Goal: Transaction & Acquisition: Subscribe to service/newsletter

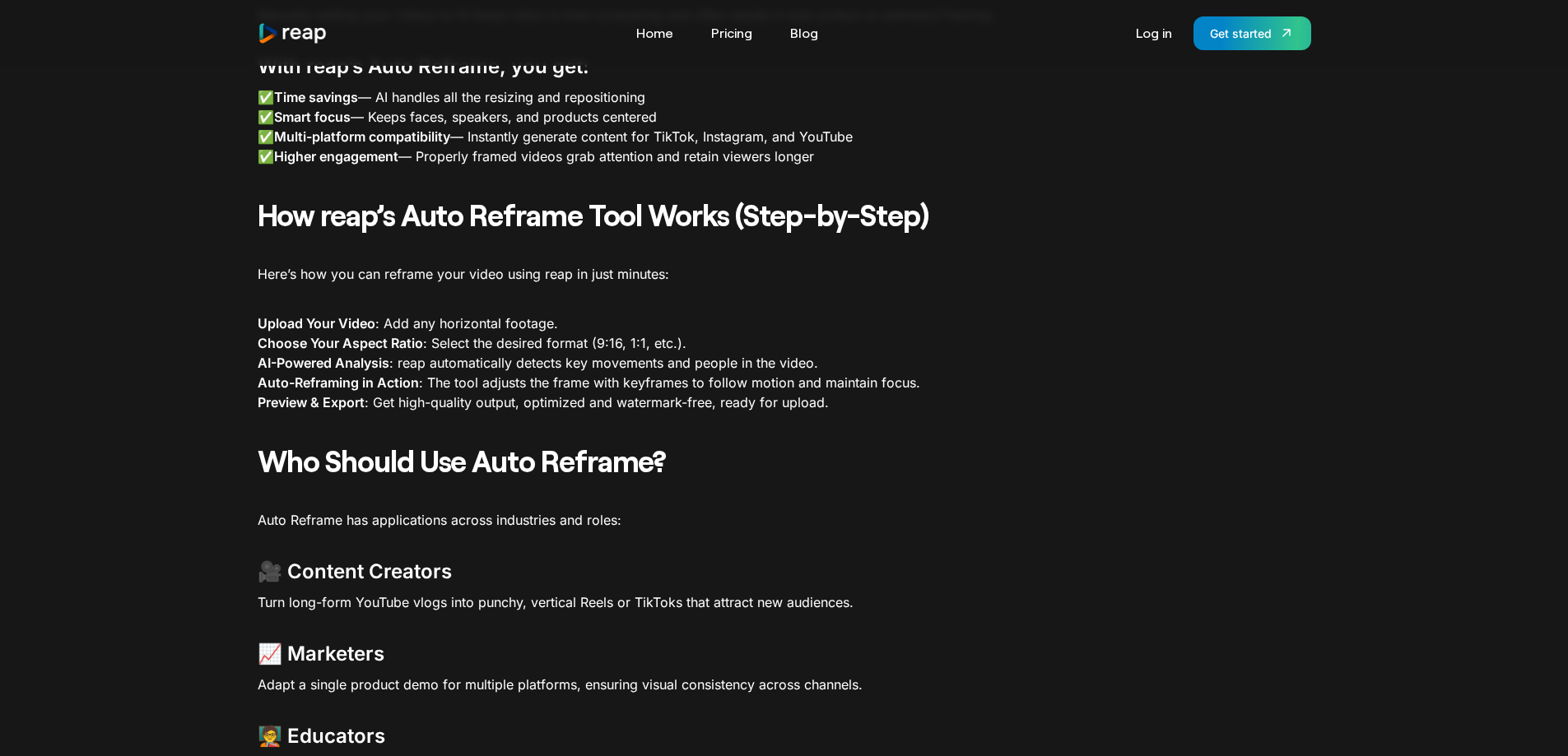
scroll to position [1481, 0]
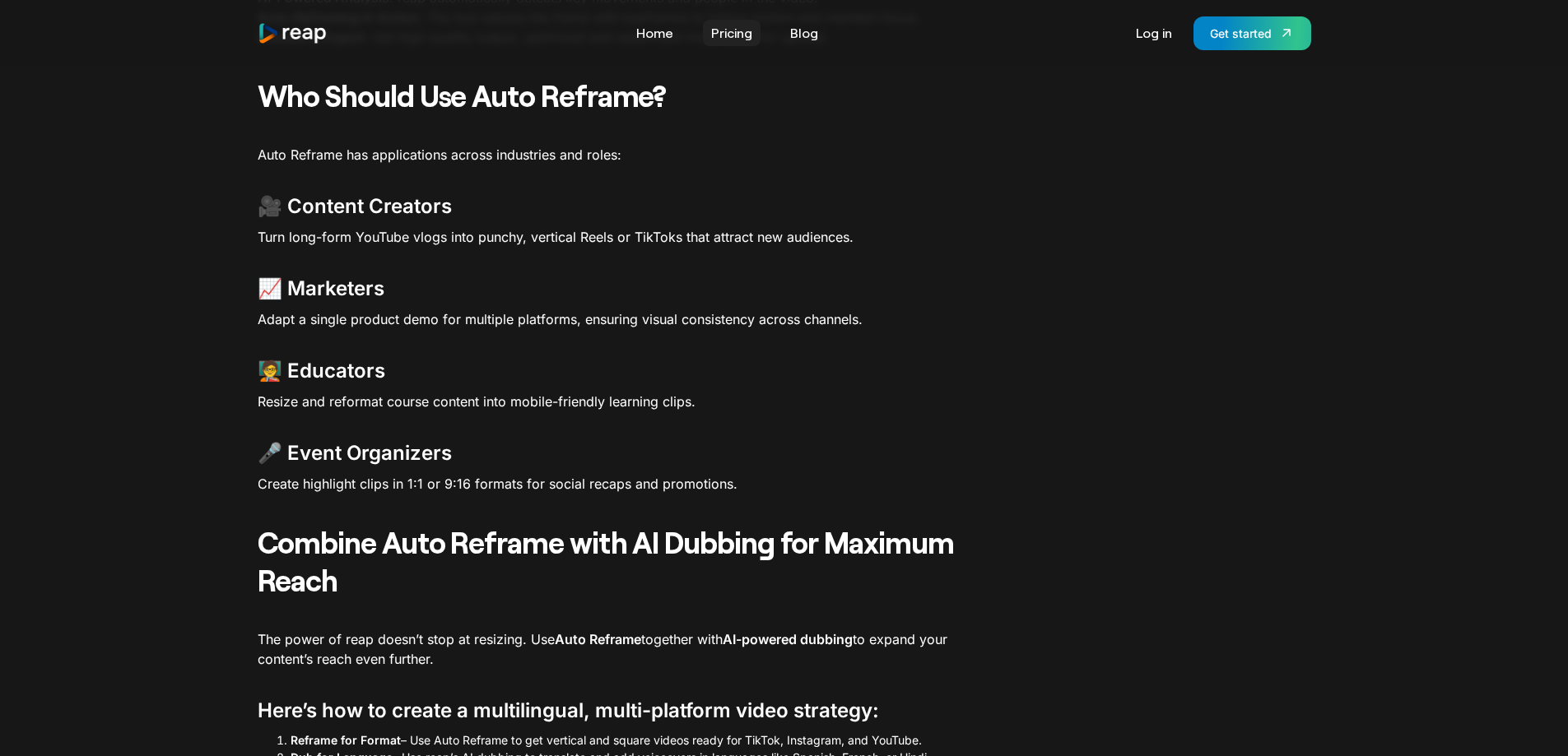
click at [721, 32] on link "Pricing" at bounding box center [731, 33] width 58 height 27
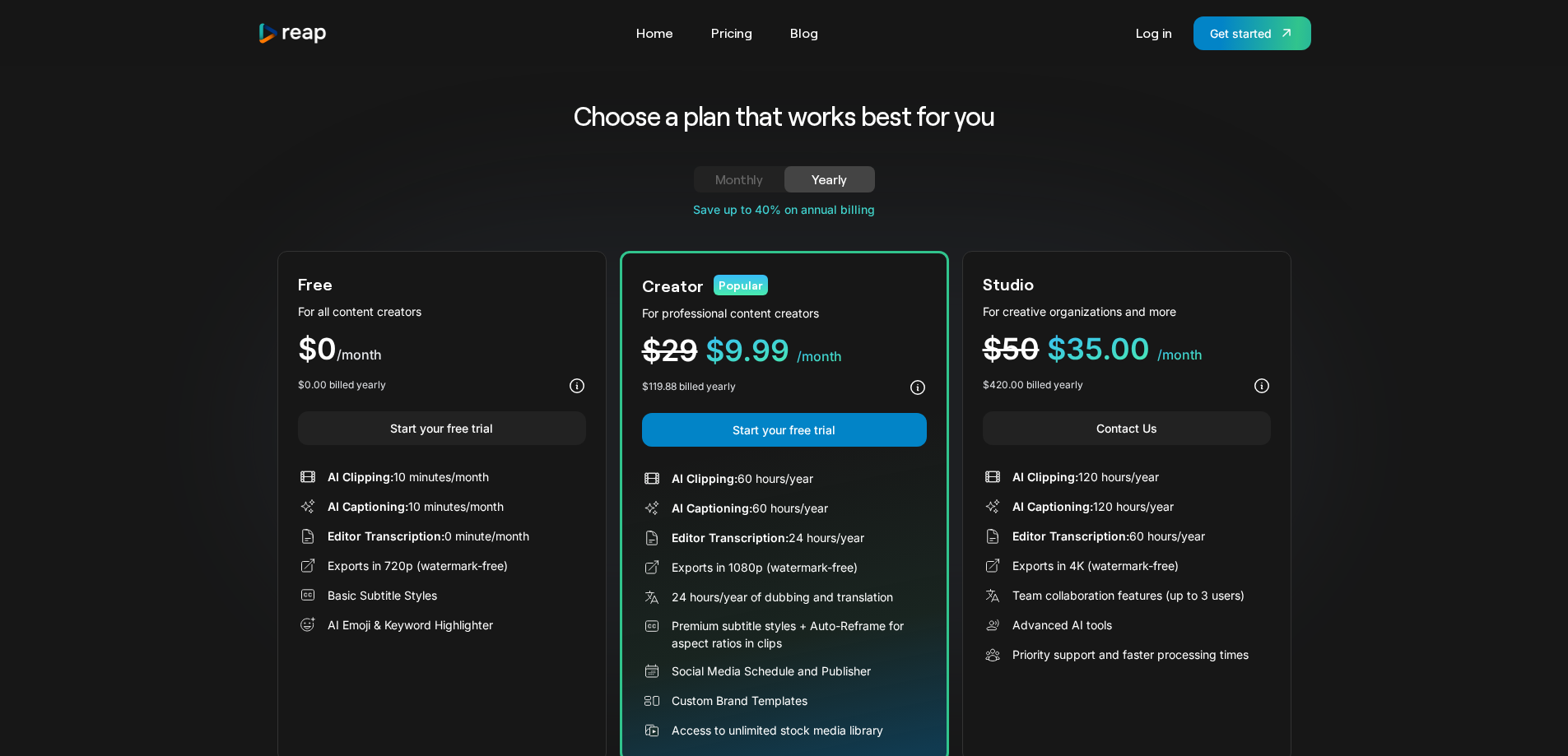
click at [762, 183] on div "Monthly" at bounding box center [739, 179] width 51 height 19
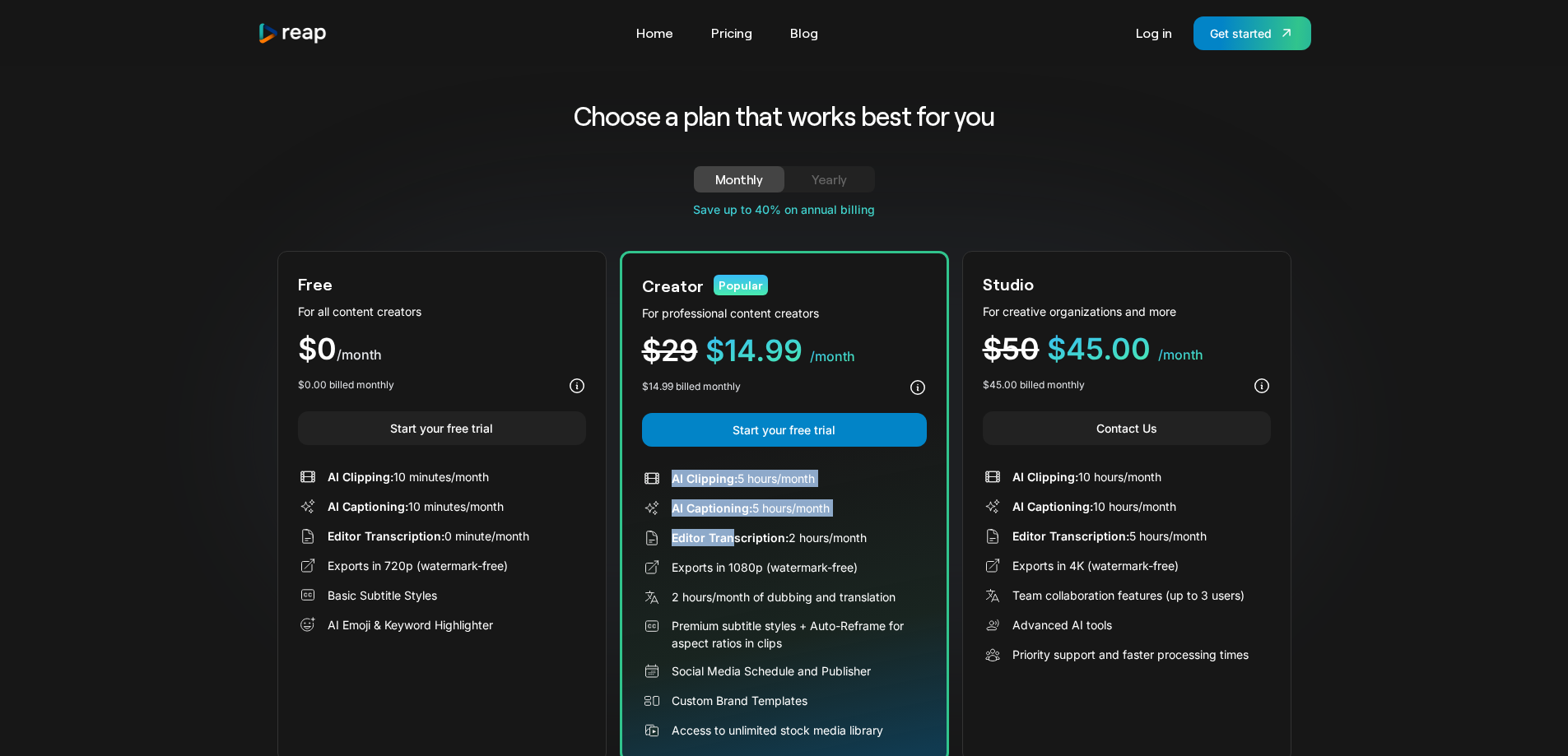
drag, startPoint x: 672, startPoint y: 467, endPoint x: 733, endPoint y: 549, distance: 102.2
click at [733, 549] on div "Creator Popular For professional content creators $29 $14.99 /month $14.99 bill…" at bounding box center [784, 507] width 329 height 512
click at [743, 582] on div "AI Clipping: 5 hours/month AI Captioning: 5 hours/month Editor Transcription: 2…" at bounding box center [784, 605] width 285 height 272
click at [652, 40] on link "Home" at bounding box center [654, 33] width 53 height 27
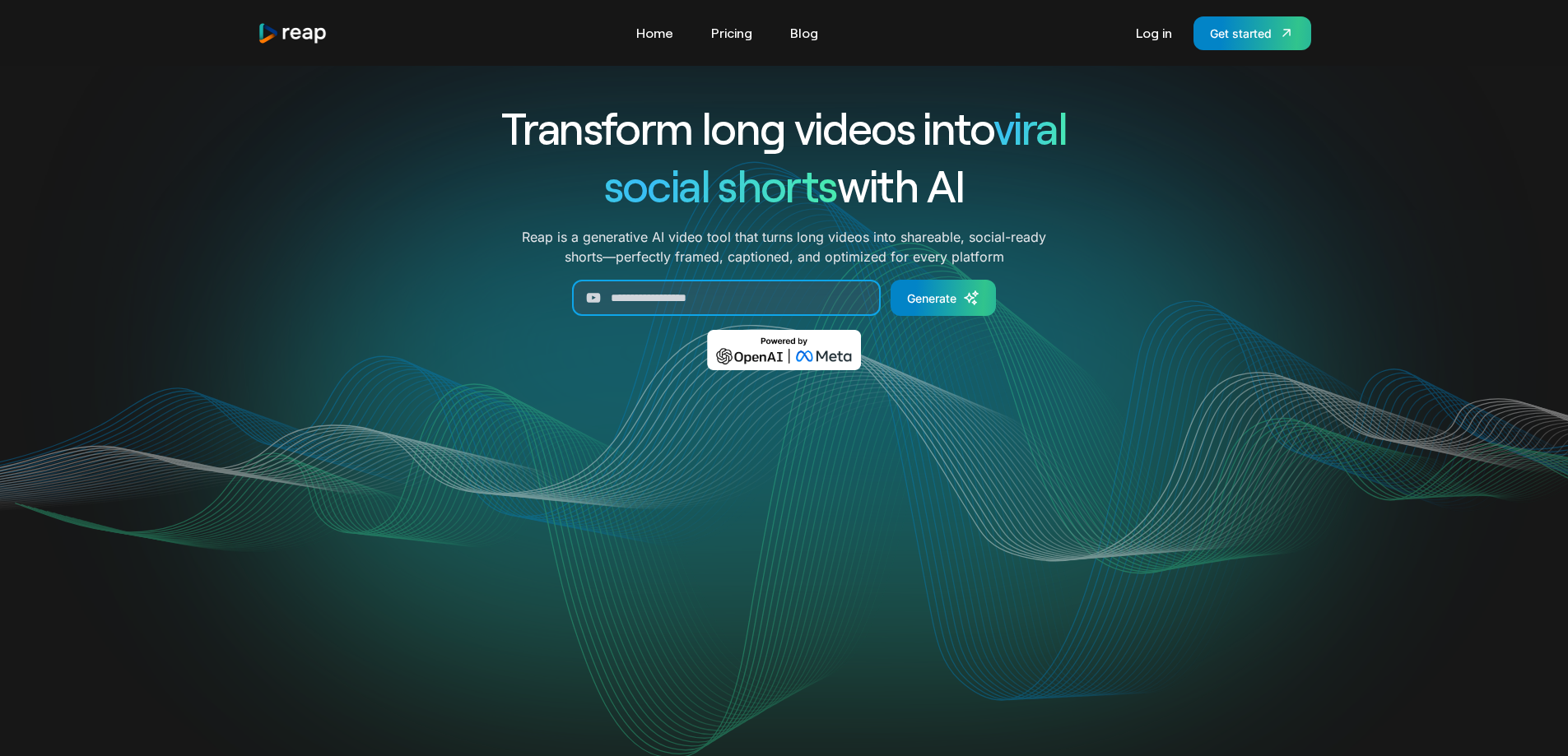
click at [714, 304] on input "Generate Form" at bounding box center [726, 297] width 309 height 36
click at [801, 425] on video "Your browser does not support the video tag." at bounding box center [784, 559] width 662 height 332
drag, startPoint x: 766, startPoint y: 143, endPoint x: 802, endPoint y: 149, distance: 36.5
click at [786, 140] on h1 "Transform long videos into viral" at bounding box center [784, 127] width 684 height 58
click at [725, 174] on span "social shorts" at bounding box center [720, 184] width 233 height 53
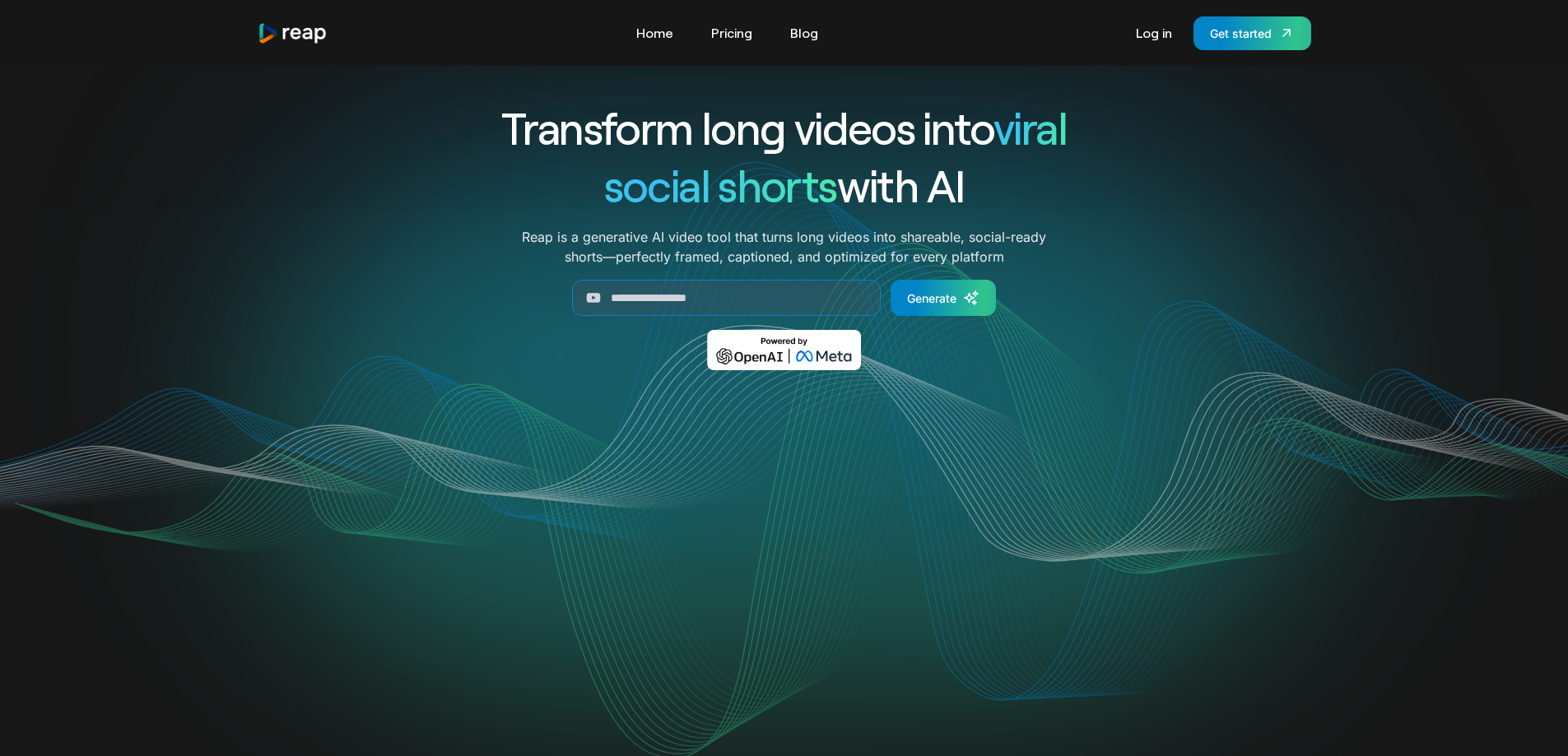
click at [824, 187] on span "social shorts" at bounding box center [720, 184] width 233 height 53
click at [893, 189] on h1 "social shorts with AI" at bounding box center [784, 185] width 684 height 58
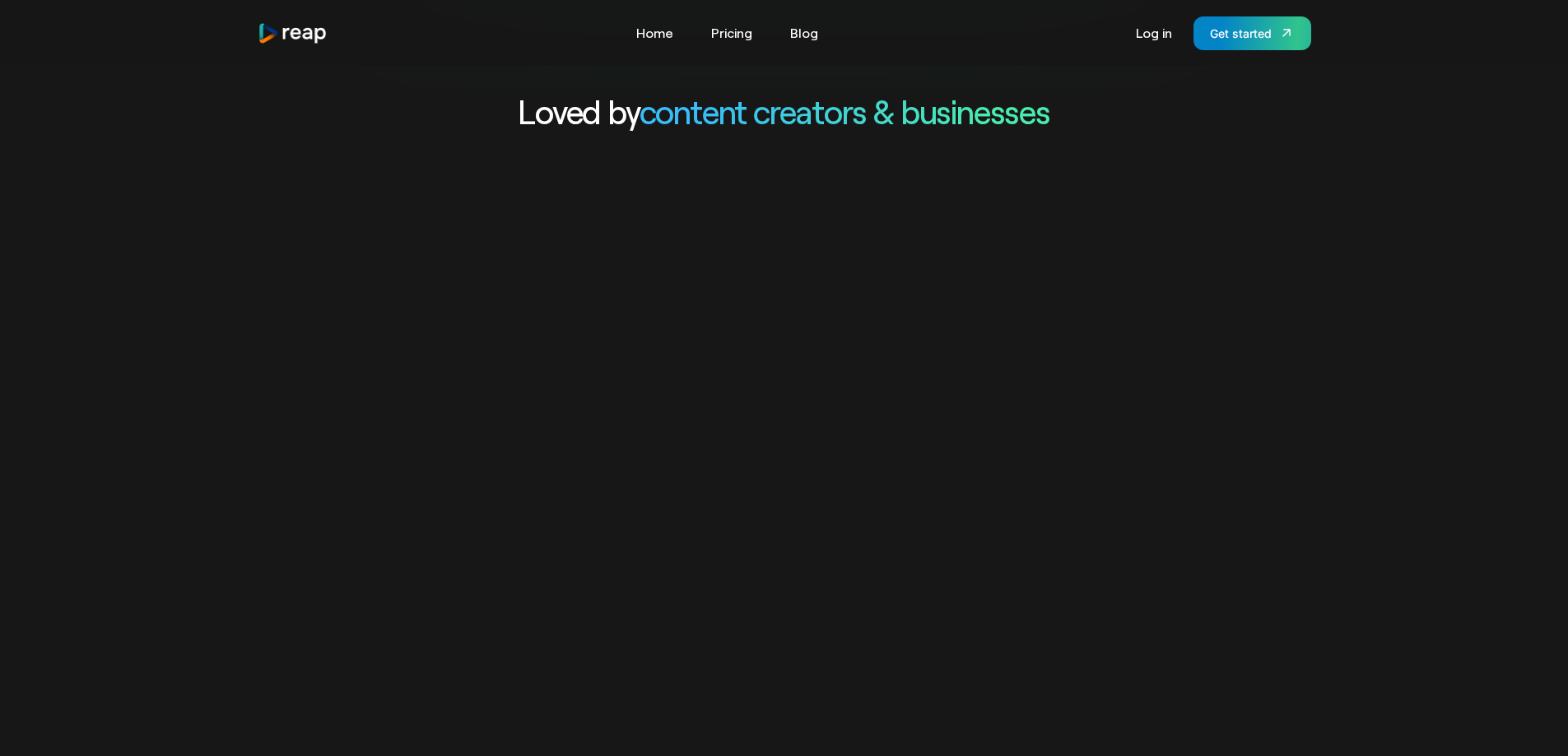
scroll to position [576, 0]
